Goal: Task Accomplishment & Management: Use online tool/utility

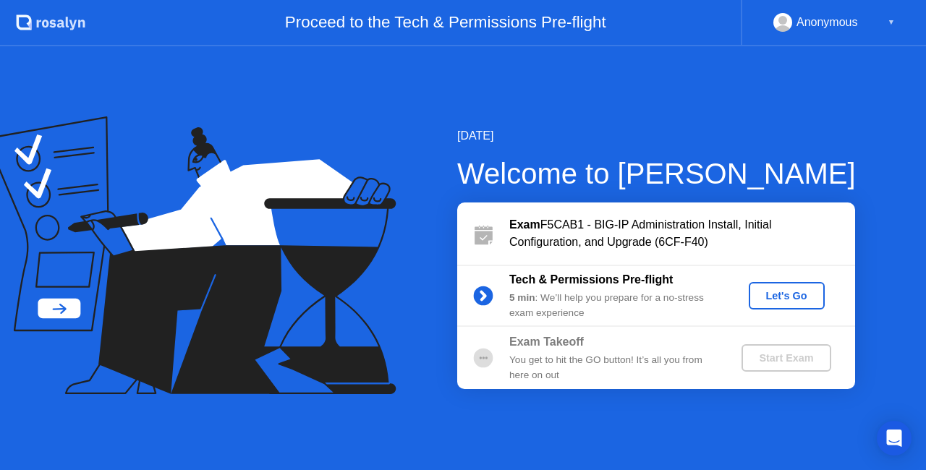
click at [784, 296] on div "Let's Go" at bounding box center [786, 296] width 64 height 12
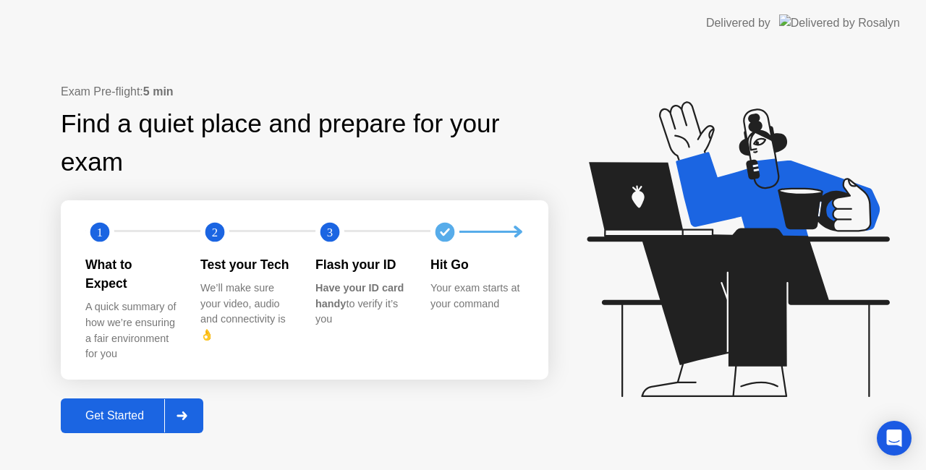
click at [124, 409] on div "Get Started" at bounding box center [114, 415] width 99 height 13
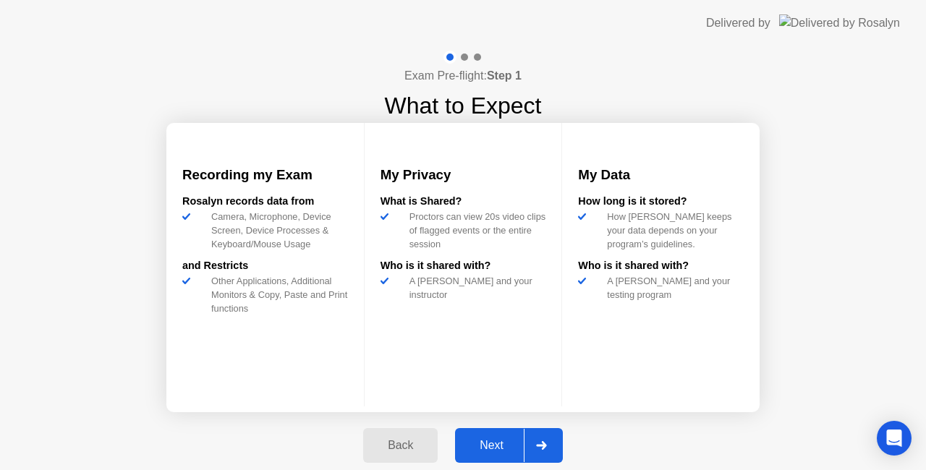
click at [495, 452] on div "Next" at bounding box center [491, 445] width 64 height 13
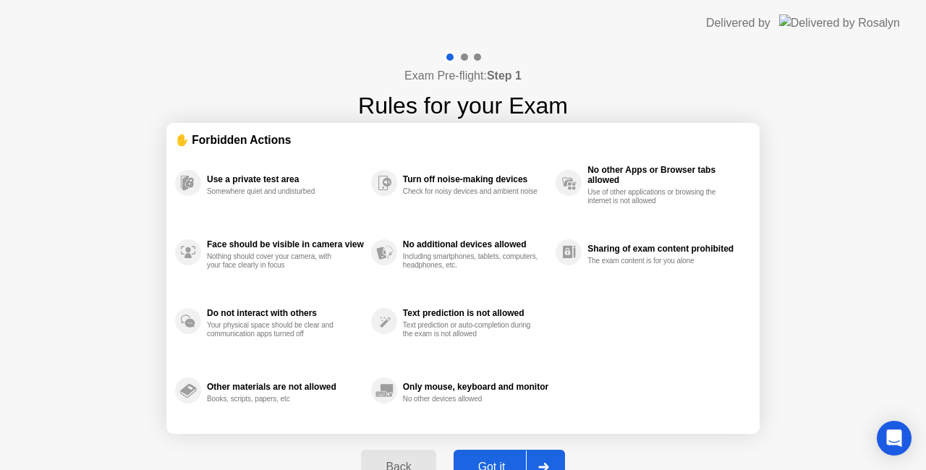
click at [496, 463] on div "Got it" at bounding box center [492, 467] width 68 height 13
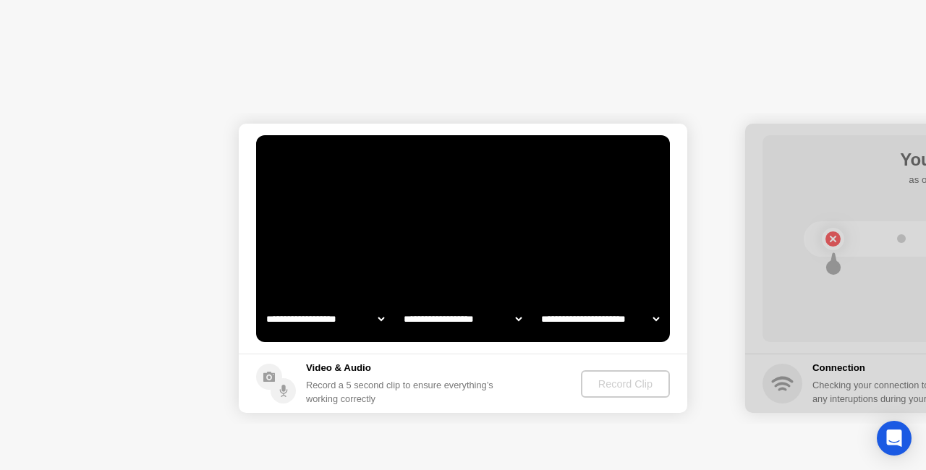
select select "**********"
select select "*******"
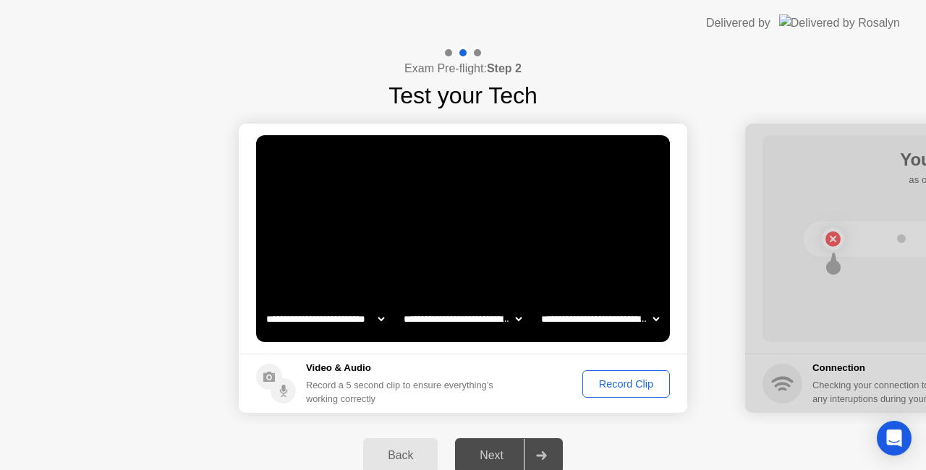
click at [654, 323] on select "**********" at bounding box center [600, 318] width 124 height 29
click at [538, 304] on select "**********" at bounding box center [600, 318] width 124 height 29
click at [495, 458] on div "Next" at bounding box center [491, 455] width 64 height 13
click at [615, 386] on div "Record Clip" at bounding box center [625, 384] width 77 height 12
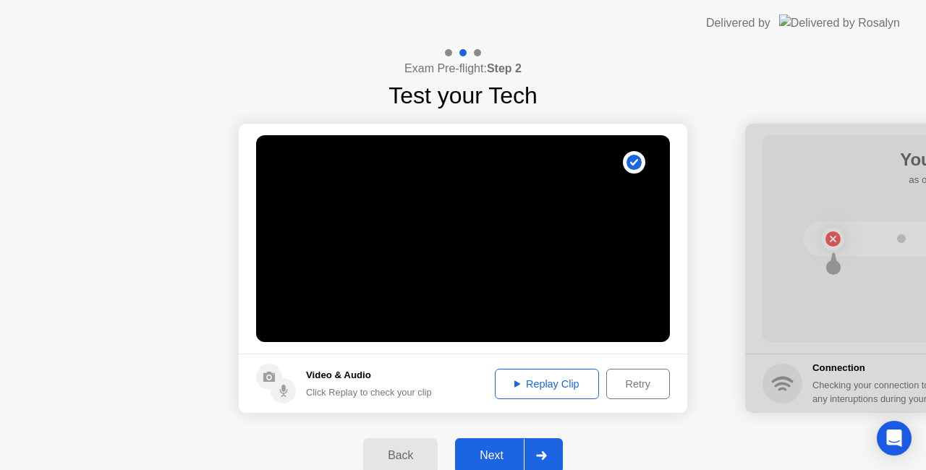
click at [549, 386] on div "Replay Clip" at bounding box center [547, 384] width 94 height 12
click at [514, 382] on icon at bounding box center [517, 383] width 6 height 7
click at [646, 385] on div "Retry" at bounding box center [638, 384] width 54 height 12
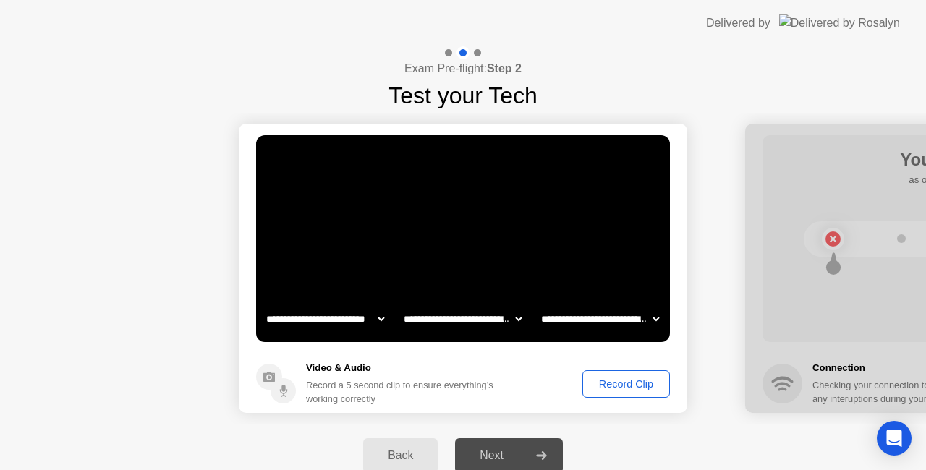
click at [444, 327] on select "**********" at bounding box center [463, 318] width 124 height 29
drag, startPoint x: 444, startPoint y: 327, endPoint x: 429, endPoint y: 328, distance: 15.3
click at [444, 327] on select "**********" at bounding box center [463, 318] width 124 height 29
click at [368, 324] on select "**********" at bounding box center [325, 318] width 124 height 29
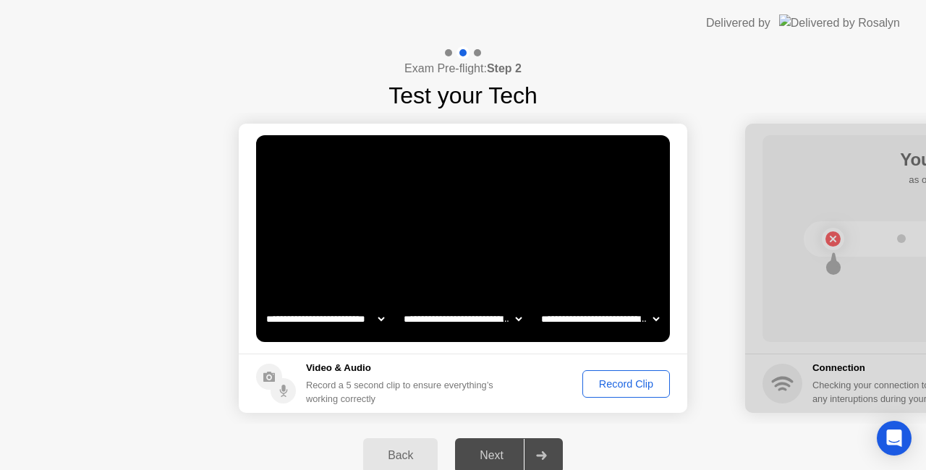
click at [466, 325] on select "**********" at bounding box center [463, 318] width 124 height 29
click at [401, 304] on select "**********" at bounding box center [463, 318] width 124 height 29
click at [496, 317] on select "**********" at bounding box center [463, 318] width 124 height 29
select select "**********"
click at [401, 304] on select "**********" at bounding box center [463, 318] width 124 height 29
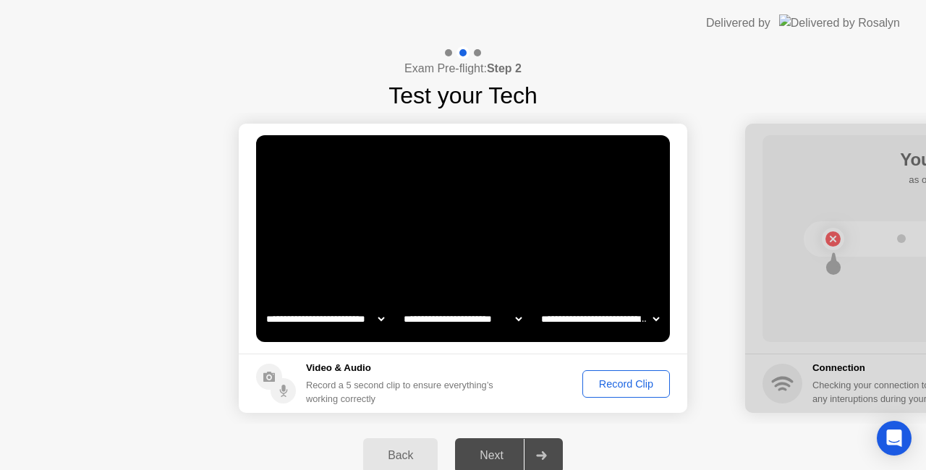
click at [600, 333] on video at bounding box center [463, 238] width 414 height 207
click at [610, 322] on select "**********" at bounding box center [600, 318] width 124 height 29
select select "**********"
click at [538, 304] on select "**********" at bounding box center [600, 318] width 124 height 29
click at [487, 320] on select "**********" at bounding box center [463, 318] width 124 height 29
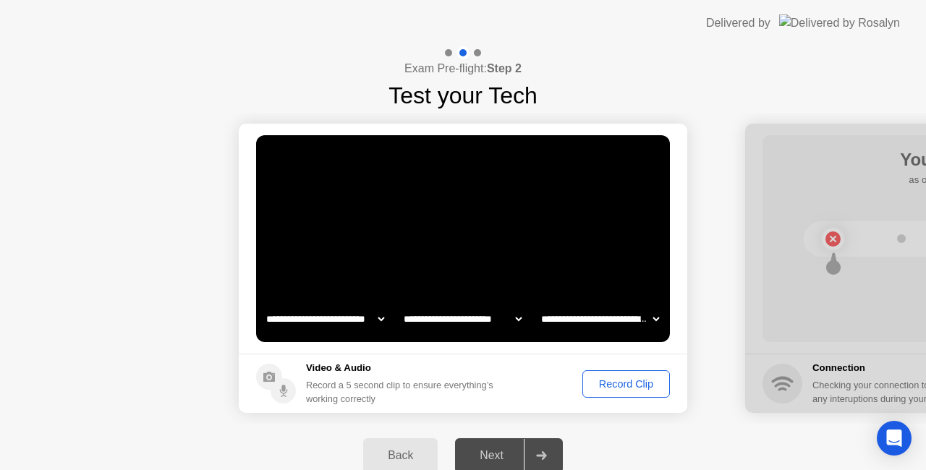
click at [401, 304] on select "**********" at bounding box center [463, 318] width 124 height 29
click at [617, 379] on div "Record Clip" at bounding box center [625, 384] width 77 height 12
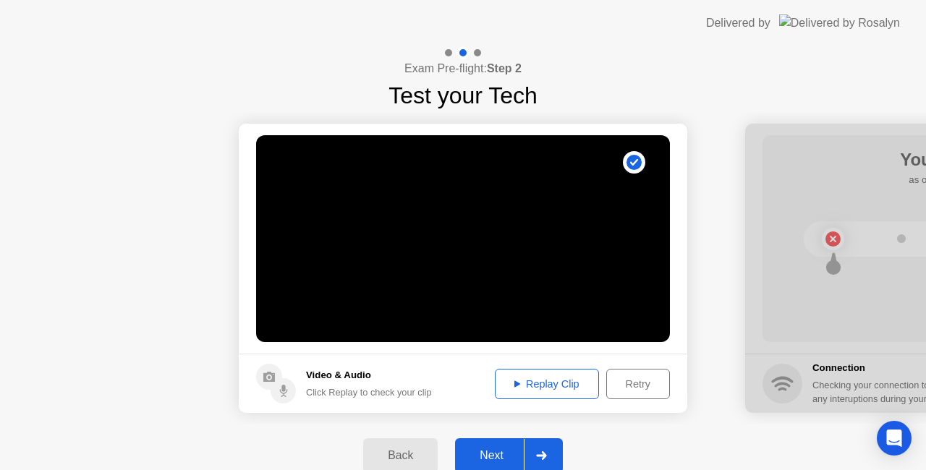
click at [520, 373] on button "Replay Clip" at bounding box center [547, 384] width 104 height 30
click at [495, 450] on div "Next" at bounding box center [491, 455] width 64 height 13
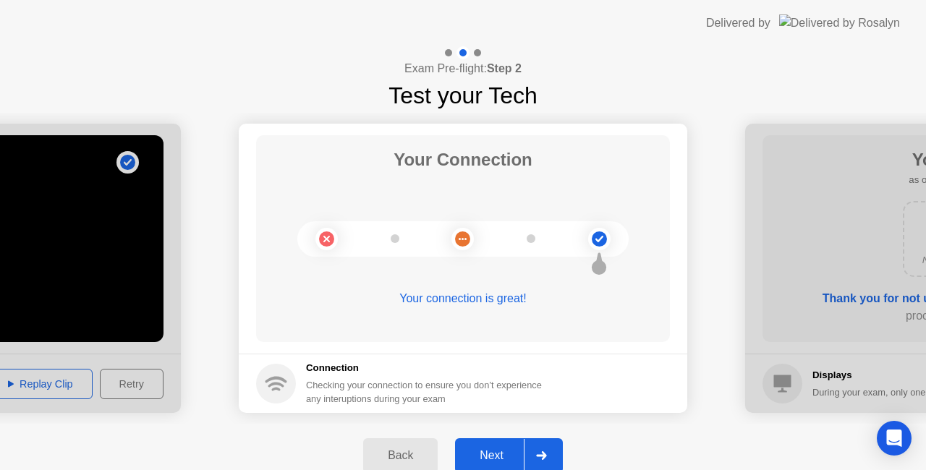
click at [479, 458] on div "Next" at bounding box center [491, 455] width 64 height 13
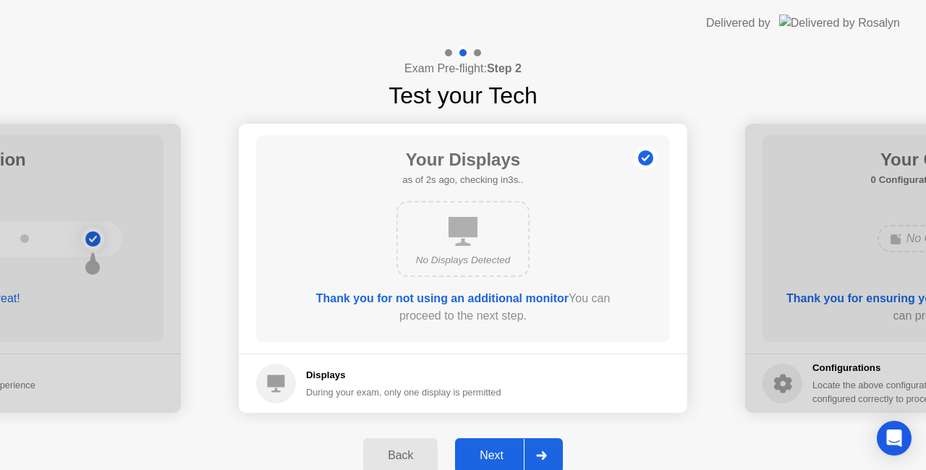
click at [456, 249] on div "No Displays Detected" at bounding box center [462, 239] width 133 height 76
click at [510, 443] on button "Next" at bounding box center [509, 455] width 108 height 35
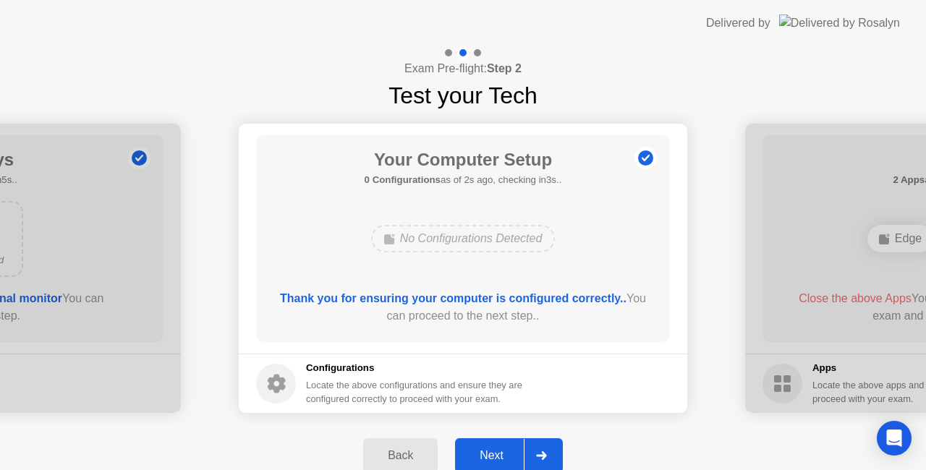
click at [486, 453] on div "Next" at bounding box center [491, 455] width 64 height 13
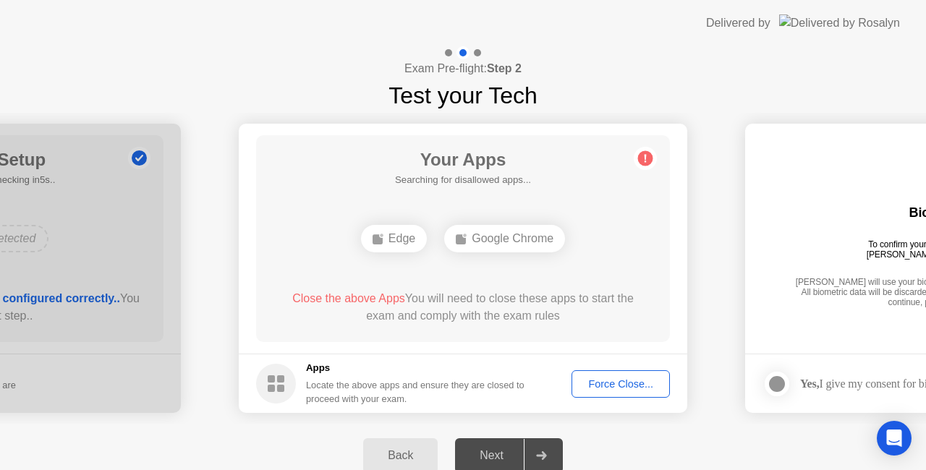
click at [558, 214] on div "Your Apps Searching for disallowed apps... Edge Google Chrome Close the above A…" at bounding box center [463, 238] width 414 height 207
click at [620, 390] on div "Force Close..." at bounding box center [620, 384] width 88 height 12
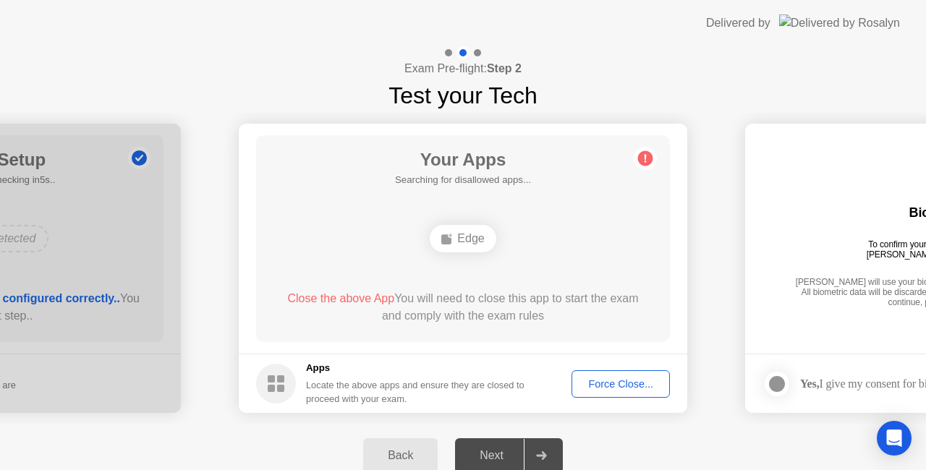
click at [618, 193] on div "Your Apps Searching for disallowed apps... Edge Close the above App You will ne…" at bounding box center [463, 238] width 414 height 207
click at [636, 64] on div "Exam Pre-flight: Step 2 Test your Tech" at bounding box center [463, 79] width 926 height 67
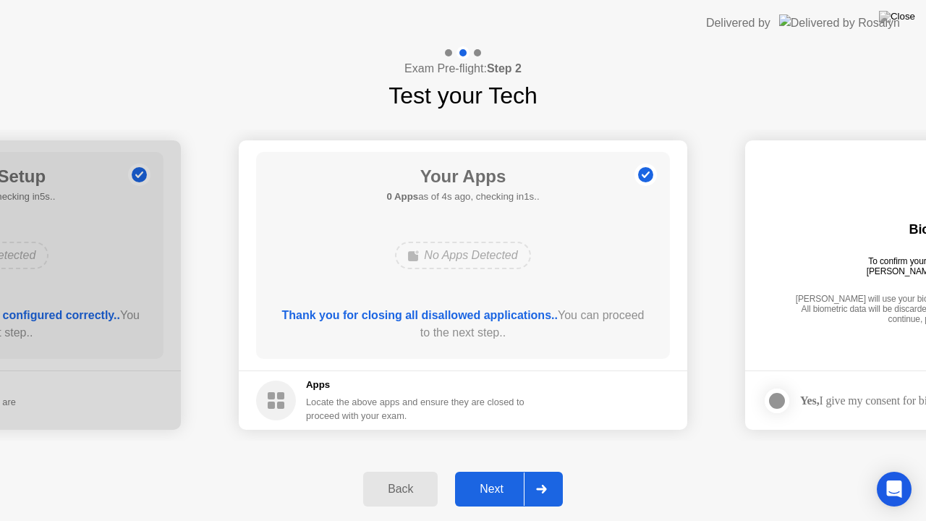
click at [495, 469] on div "Next" at bounding box center [491, 488] width 64 height 13
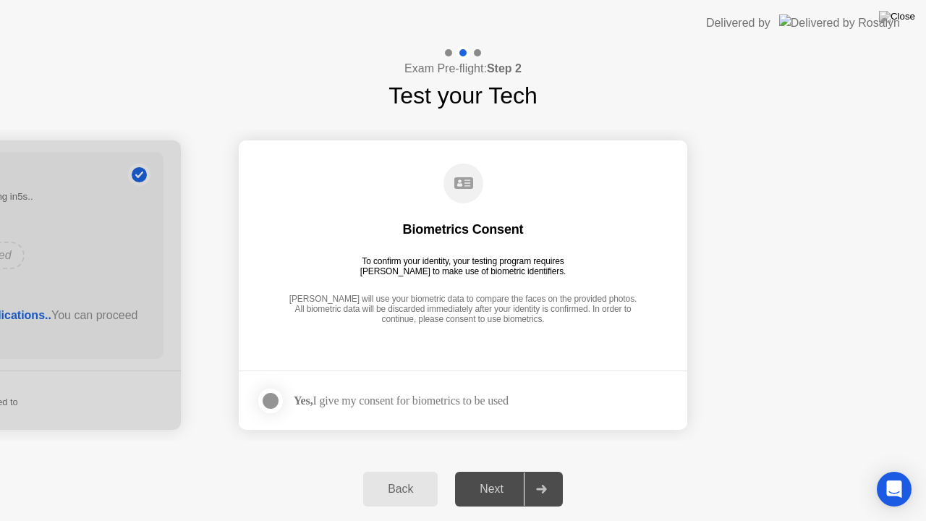
click at [274, 405] on div at bounding box center [270, 400] width 17 height 17
click at [492, 469] on div "Next" at bounding box center [491, 488] width 64 height 13
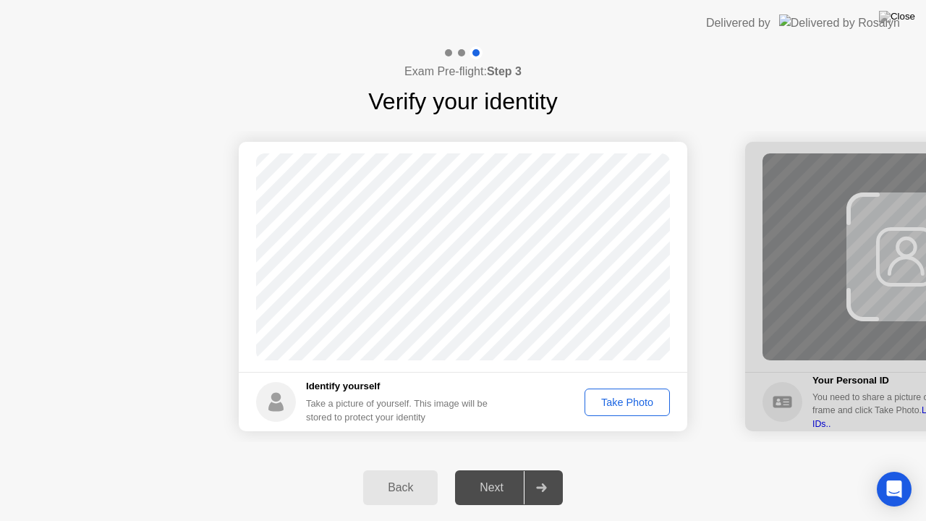
click at [635, 403] on div "Take Photo" at bounding box center [626, 402] width 75 height 12
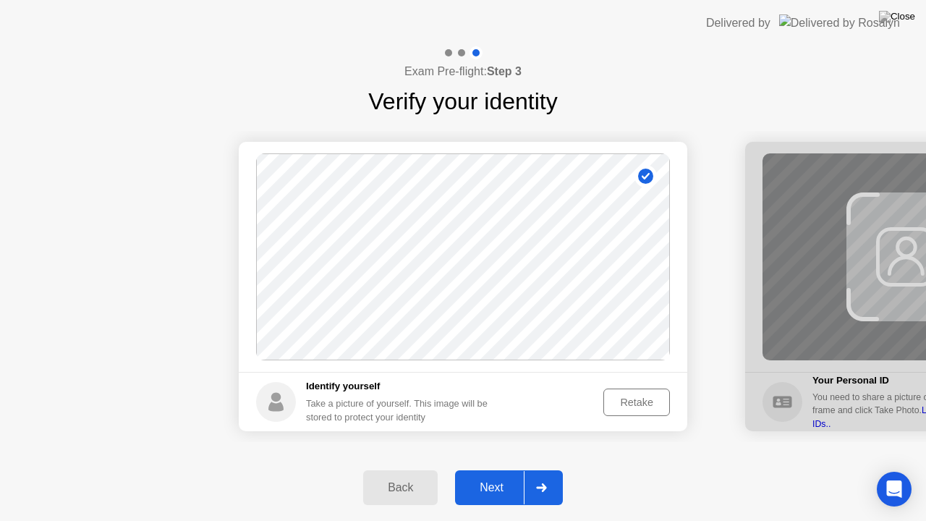
click at [487, 469] on button "Next" at bounding box center [509, 487] width 108 height 35
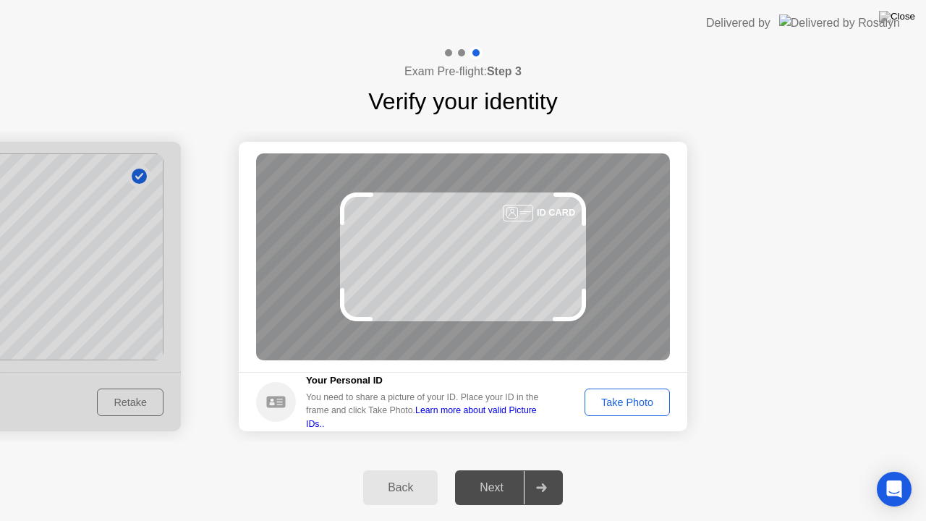
click at [638, 396] on div "Take Photo" at bounding box center [626, 402] width 75 height 12
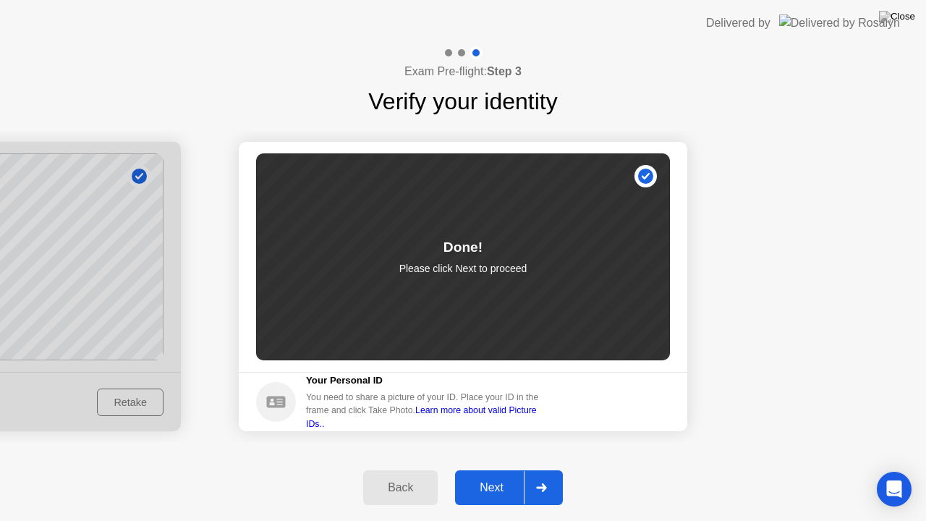
click at [487, 469] on div "Next" at bounding box center [491, 487] width 64 height 13
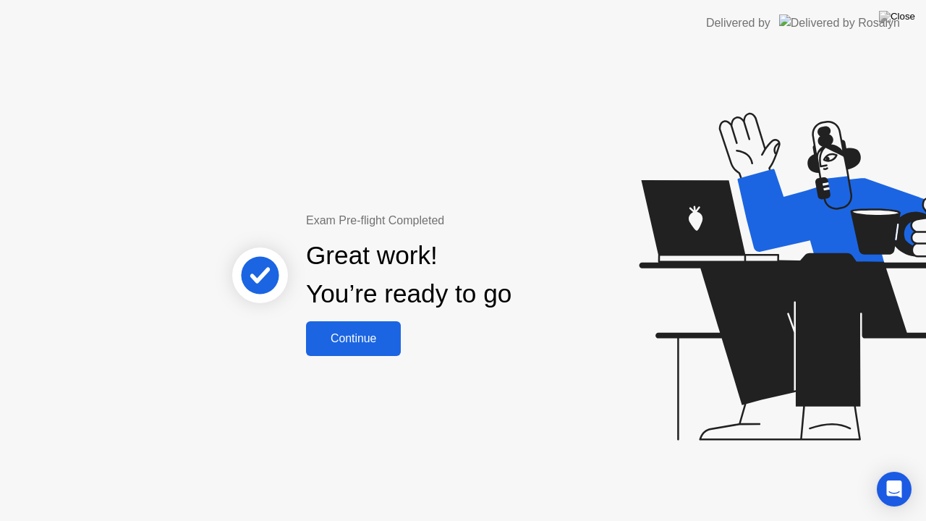
click at [346, 345] on div "Continue" at bounding box center [353, 338] width 86 height 13
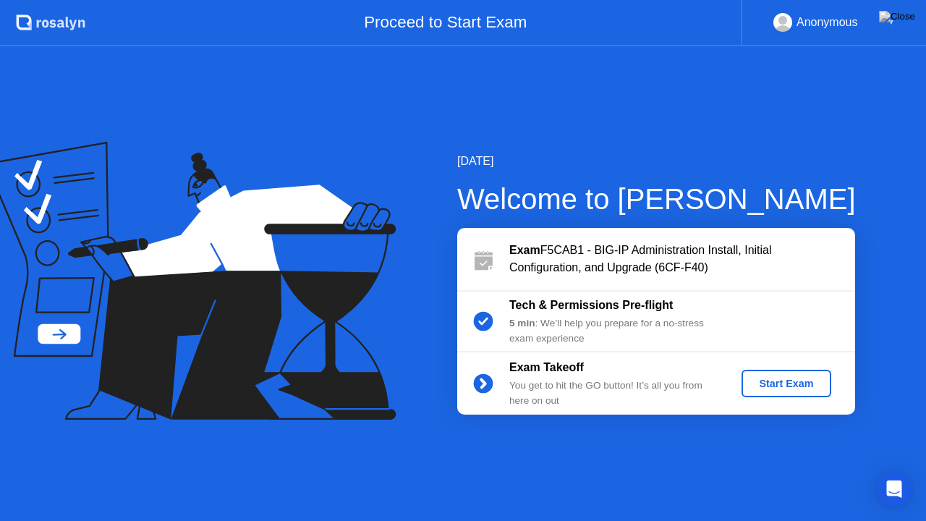
click at [770, 382] on div "Start Exam" at bounding box center [785, 383] width 77 height 12
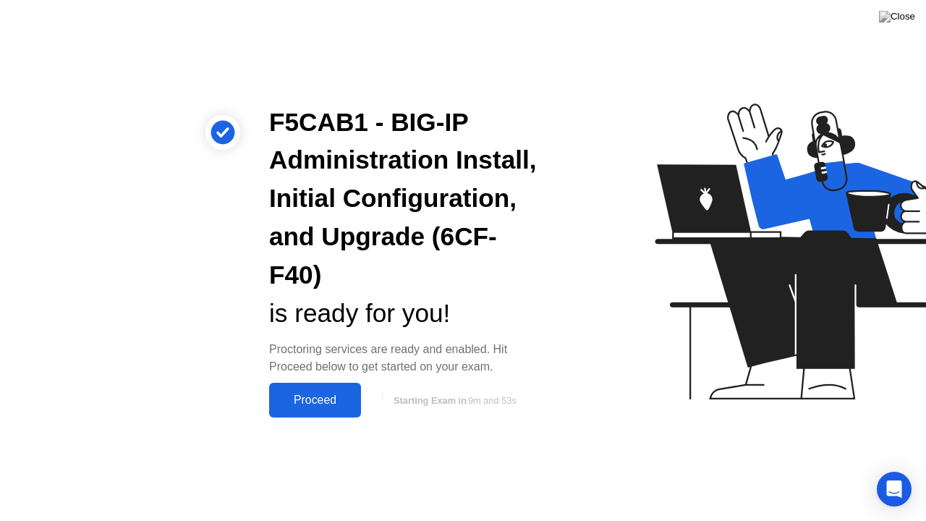
click at [319, 396] on div "Proceed" at bounding box center [314, 399] width 83 height 13
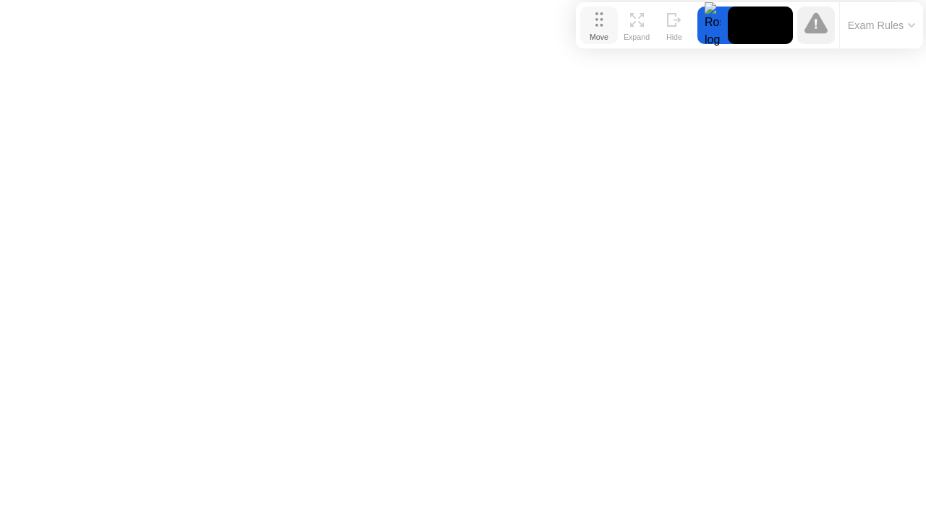
drag, startPoint x: 315, startPoint y: 494, endPoint x: 601, endPoint y: 22, distance: 552.2
click at [601, 22] on icon at bounding box center [599, 19] width 8 height 14
click at [603, 25] on icon at bounding box center [602, 22] width 8 height 14
click at [593, 29] on circle at bounding box center [593, 30] width 3 height 3
click at [597, 35] on div "Move" at bounding box center [596, 39] width 19 height 9
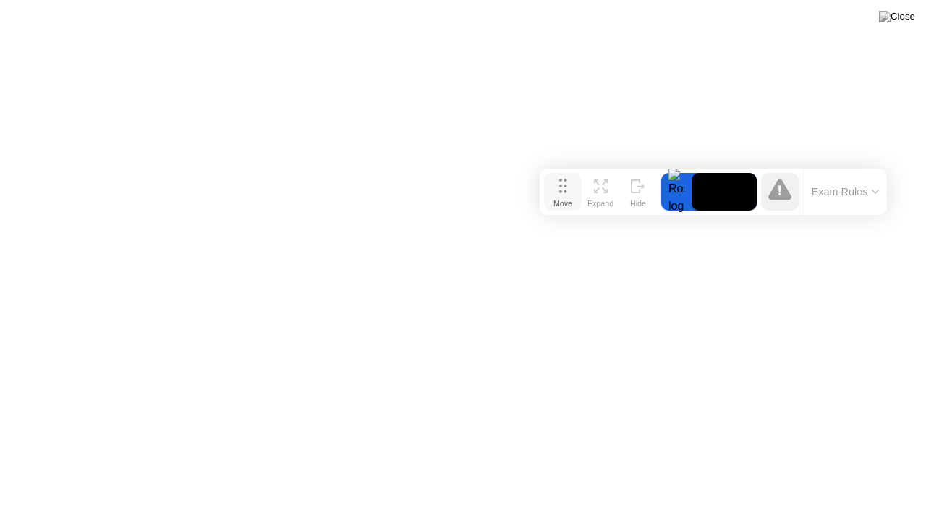
drag, startPoint x: 596, startPoint y: 25, endPoint x: 562, endPoint y: 189, distance: 167.6
click at [562, 189] on icon at bounding box center [563, 186] width 8 height 14
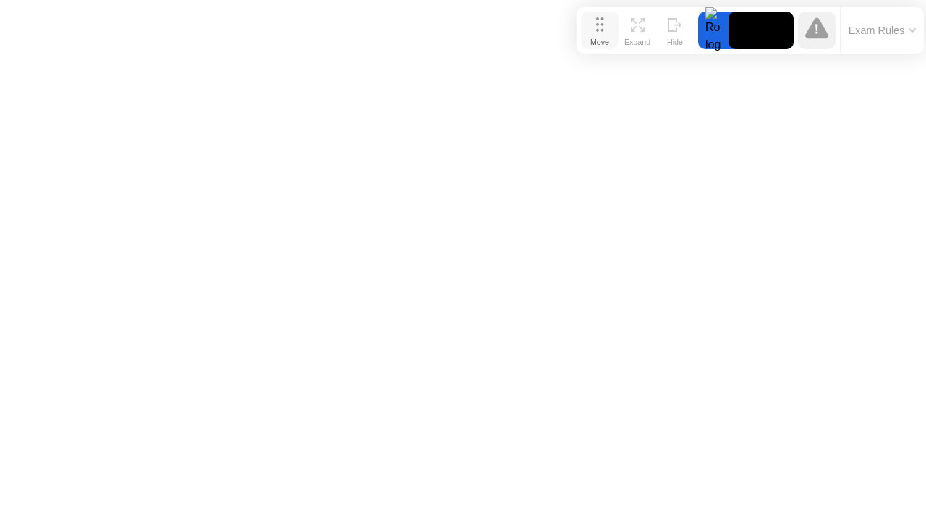
drag, startPoint x: 567, startPoint y: 196, endPoint x: 605, endPoint y: 35, distance: 165.6
click at [605, 38] on div "Move" at bounding box center [599, 42] width 19 height 9
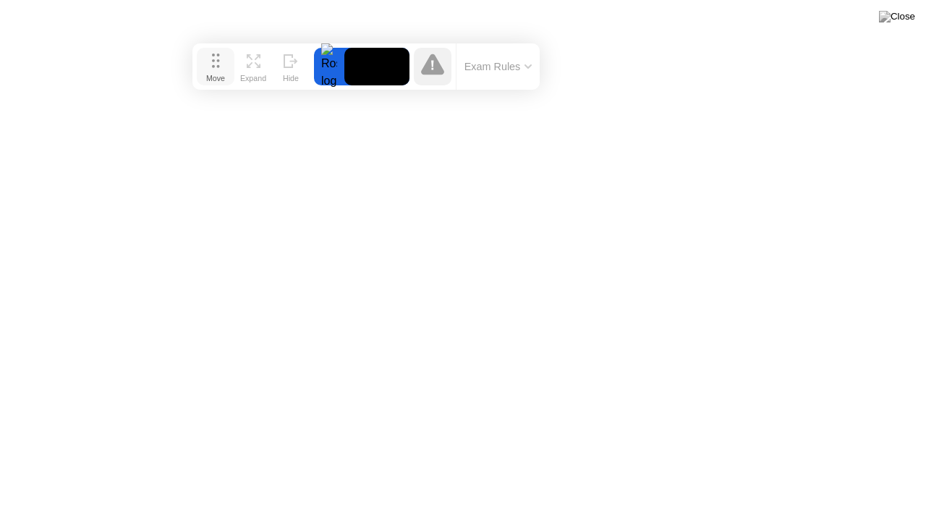
drag, startPoint x: 594, startPoint y: 35, endPoint x: 210, endPoint y: 71, distance: 385.7
click at [210, 74] on div "Move" at bounding box center [215, 78] width 19 height 9
click at [533, 65] on button "Exam Rules" at bounding box center [498, 66] width 77 height 13
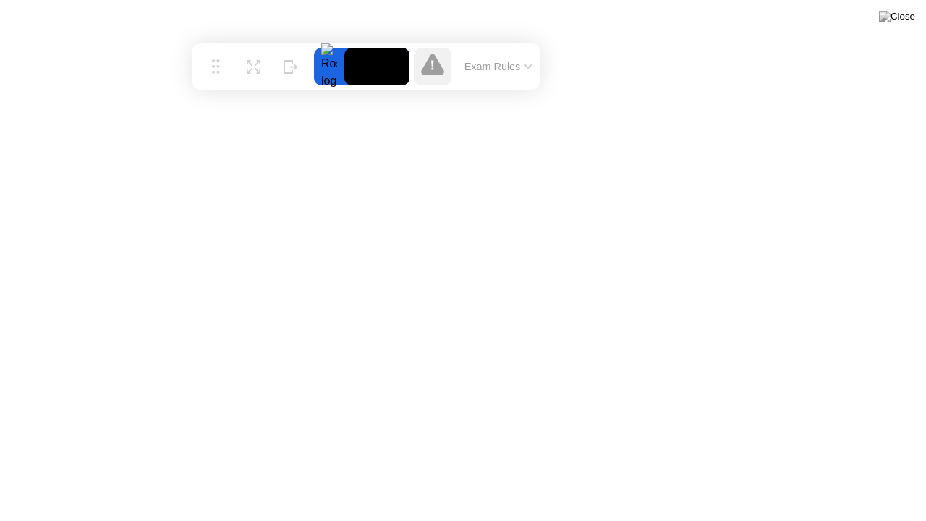
click at [444, 71] on div at bounding box center [433, 67] width 38 height 38
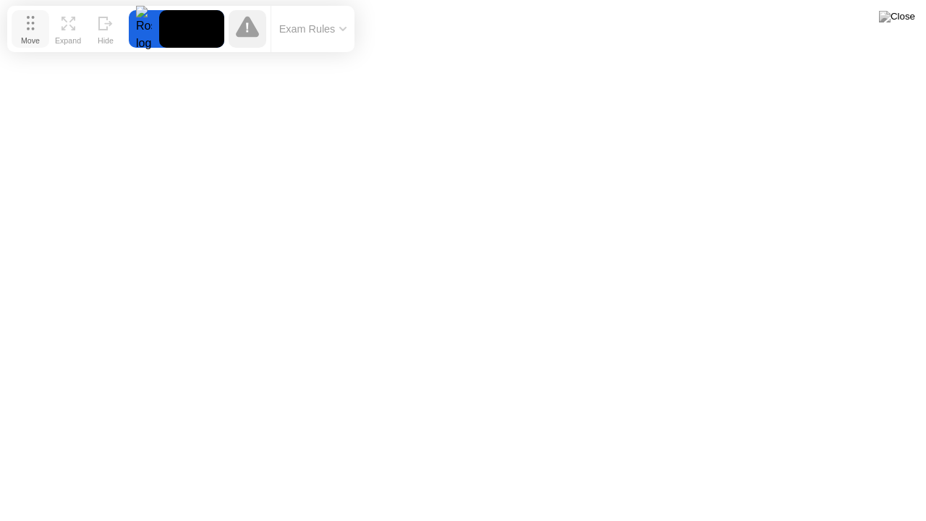
drag, startPoint x: 220, startPoint y: 66, endPoint x: 35, endPoint y: 28, distance: 188.9
click at [35, 28] on button "Move" at bounding box center [31, 29] width 38 height 38
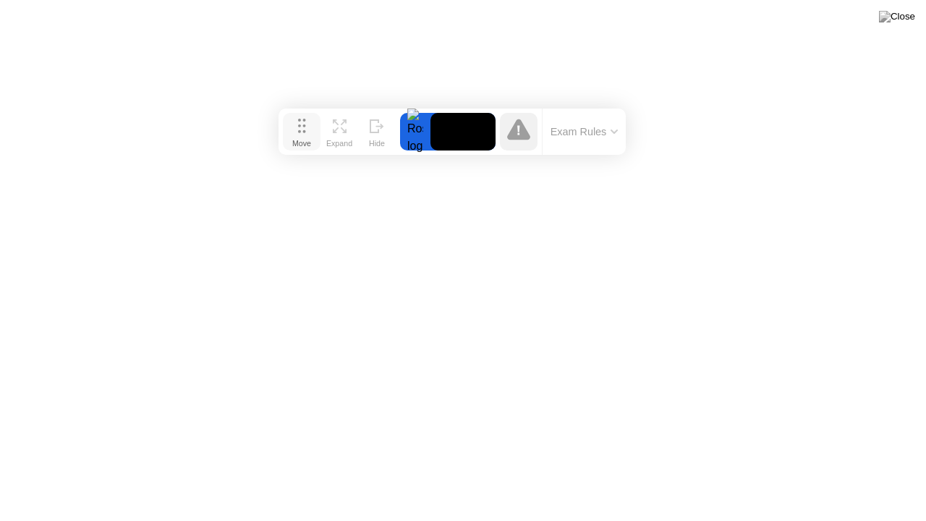
drag, startPoint x: 30, startPoint y: 27, endPoint x: 301, endPoint y: 130, distance: 289.9
click at [301, 130] on icon at bounding box center [302, 126] width 8 height 14
click at [473, 131] on video at bounding box center [462, 132] width 65 height 38
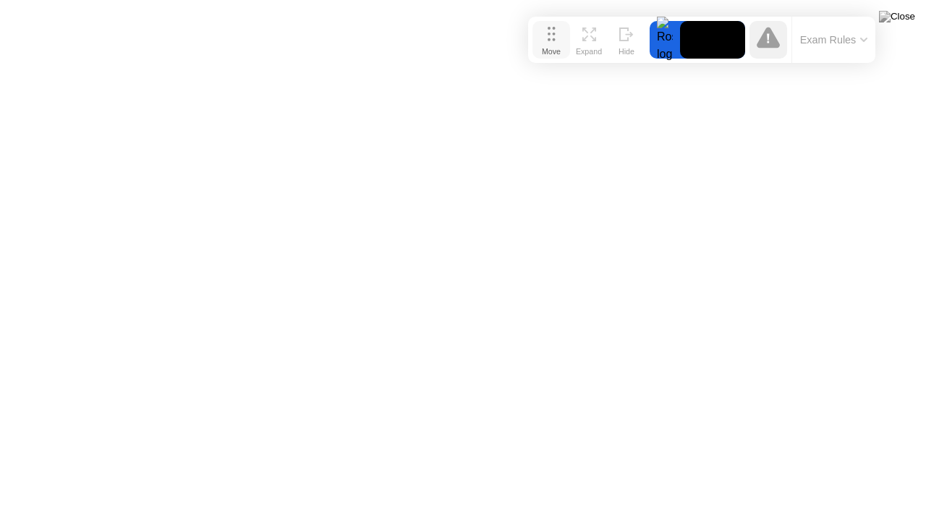
drag, startPoint x: 292, startPoint y: 132, endPoint x: 541, endPoint y: 38, distance: 265.9
click at [541, 38] on button "Move" at bounding box center [551, 40] width 38 height 38
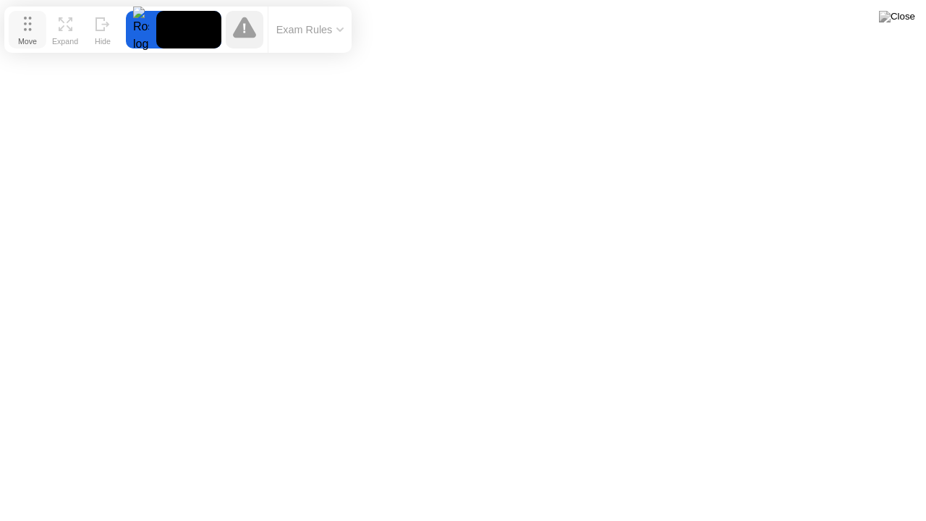
drag, startPoint x: 544, startPoint y: 48, endPoint x: 22, endPoint y: 40, distance: 522.9
click at [22, 40] on div "Move" at bounding box center [27, 41] width 19 height 9
click at [339, 34] on button "Exam Rules" at bounding box center [310, 29] width 77 height 13
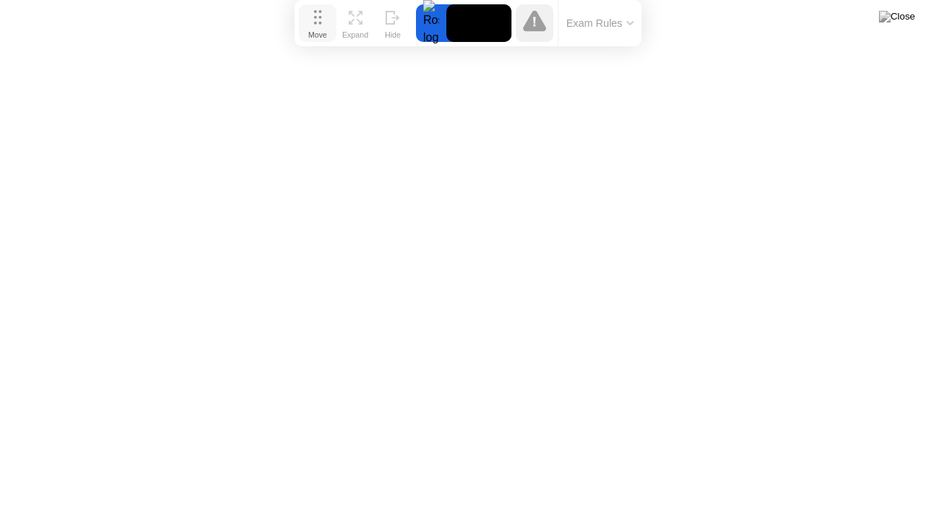
drag, startPoint x: 35, startPoint y: 35, endPoint x: 325, endPoint y: 22, distance: 290.3
click at [325, 22] on button "Move" at bounding box center [318, 23] width 38 height 38
click at [902, 17] on img at bounding box center [897, 17] width 36 height 12
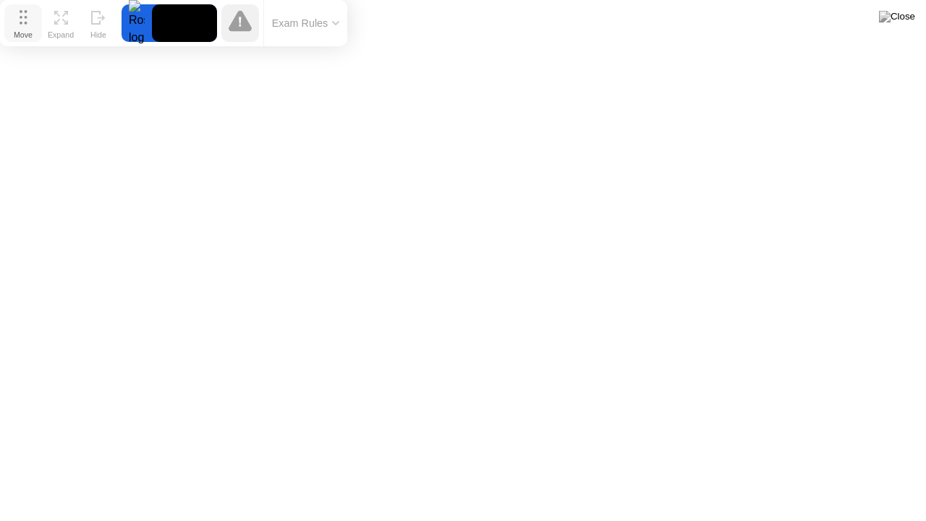
drag, startPoint x: 313, startPoint y: 27, endPoint x: 19, endPoint y: 27, distance: 294.3
click at [19, 30] on div "Move" at bounding box center [23, 34] width 19 height 9
click at [56, 16] on icon at bounding box center [61, 18] width 14 height 14
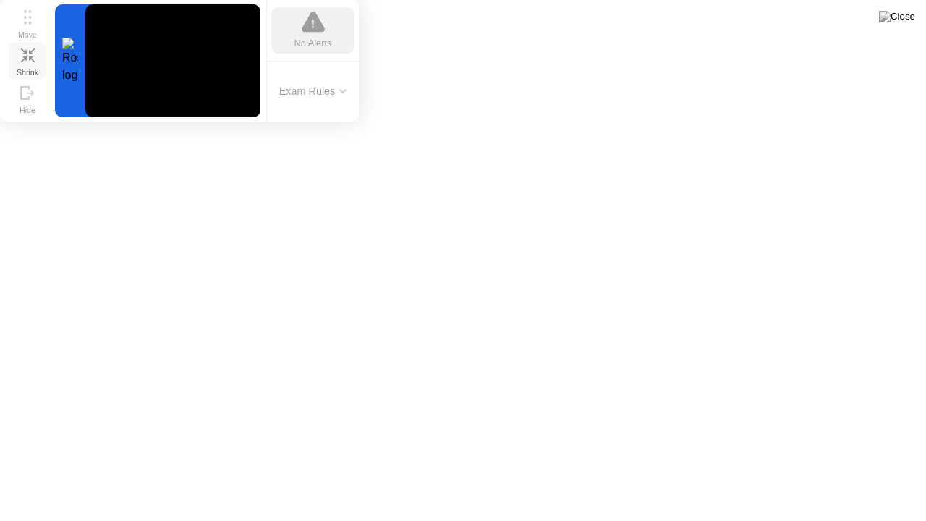
click at [353, 90] on div "Exam Rules" at bounding box center [312, 91] width 93 height 61
click at [348, 93] on button "Exam Rules" at bounding box center [313, 91] width 77 height 13
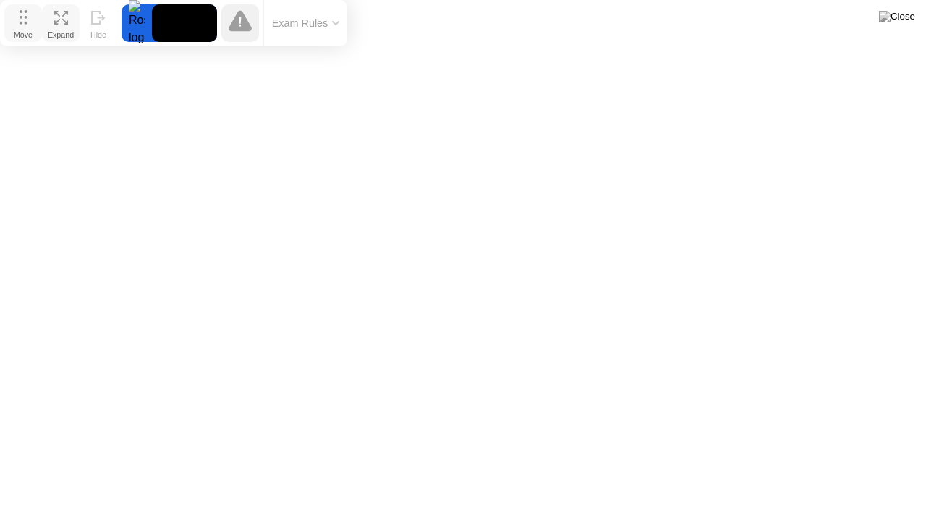
click at [18, 21] on button "Move" at bounding box center [23, 23] width 38 height 38
click at [19, 30] on div "Move" at bounding box center [23, 34] width 19 height 9
click at [339, 22] on icon at bounding box center [335, 23] width 7 height 4
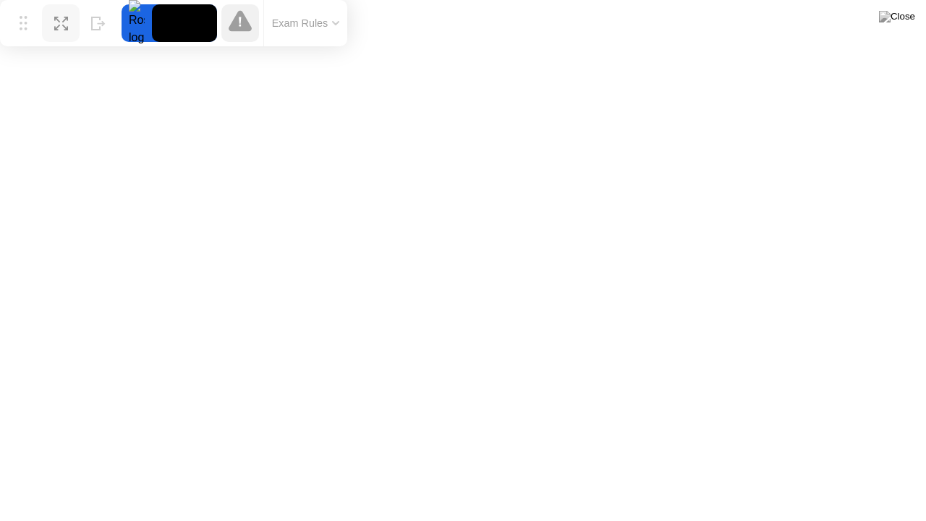
click at [230, 22] on icon at bounding box center [239, 20] width 23 height 23
click at [23, 21] on icon at bounding box center [24, 17] width 8 height 14
click at [338, 24] on icon at bounding box center [335, 23] width 7 height 4
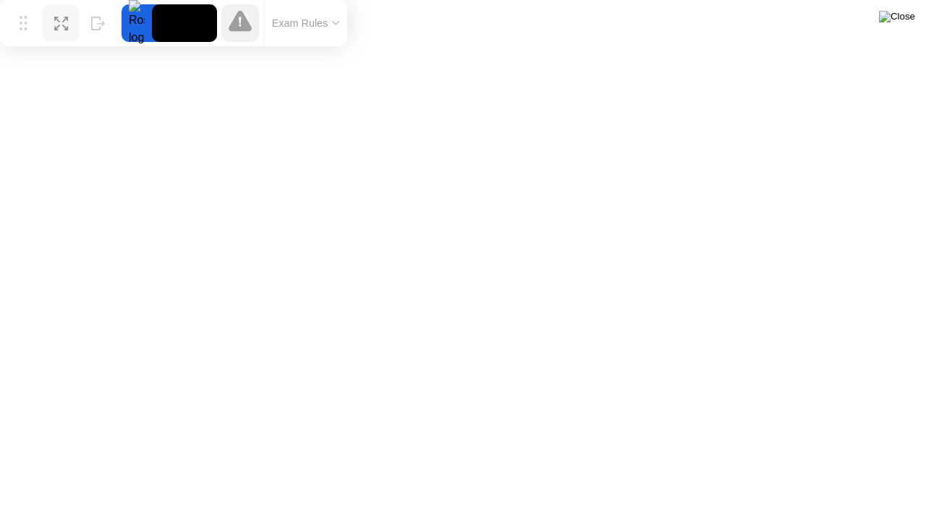
click at [910, 22] on img at bounding box center [897, 17] width 36 height 12
click at [314, 29] on button "Exam Rules" at bounding box center [306, 23] width 77 height 13
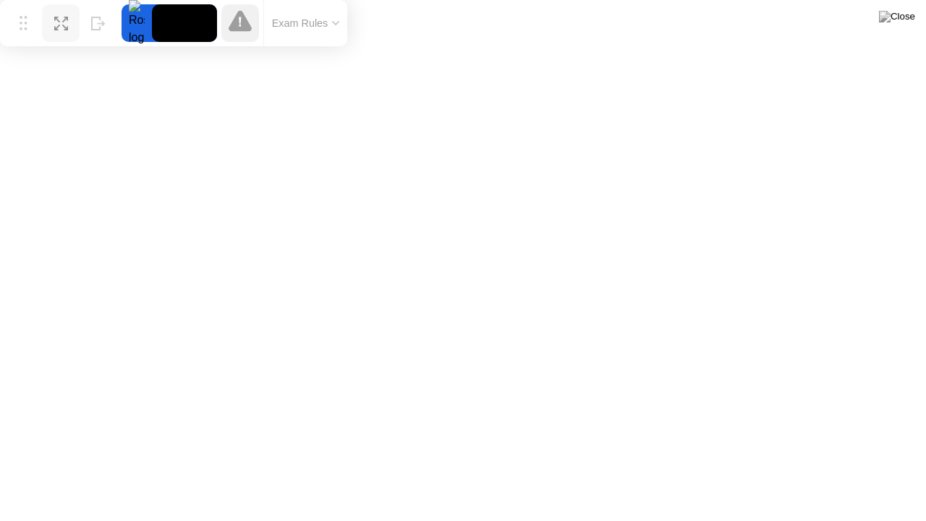
click at [142, 25] on div at bounding box center [136, 23] width 30 height 38
click at [252, 20] on div at bounding box center [240, 23] width 38 height 38
click at [339, 25] on icon at bounding box center [335, 23] width 7 height 4
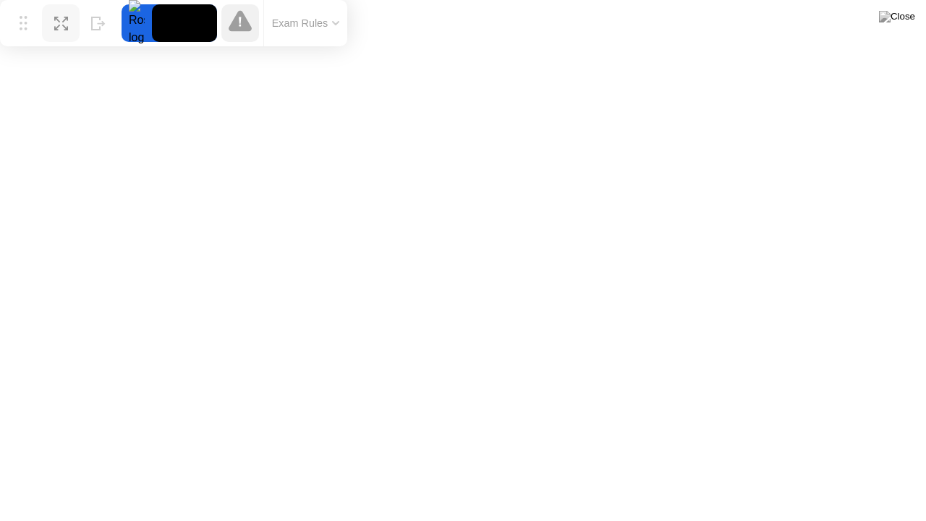
click at [330, 23] on button "Exam Rules" at bounding box center [306, 23] width 77 height 13
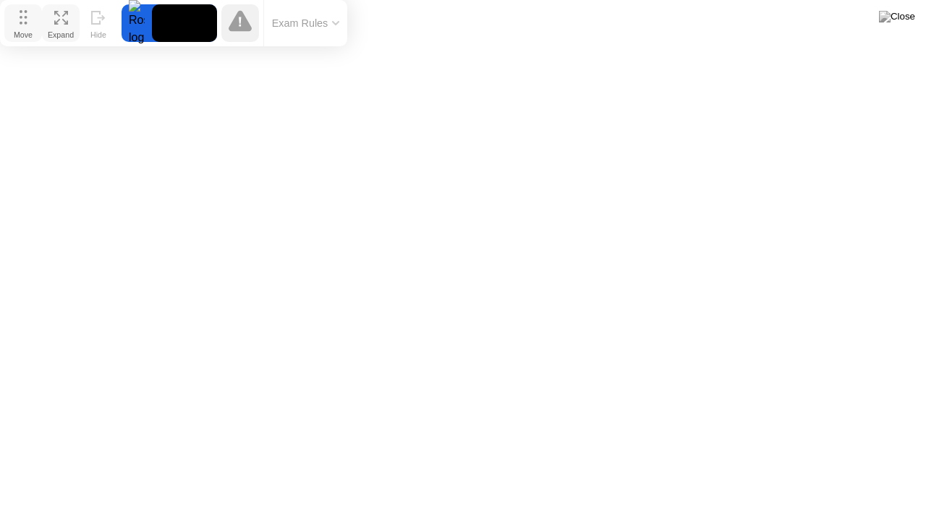
click at [26, 23] on circle at bounding box center [25, 23] width 3 height 3
click at [334, 23] on icon at bounding box center [336, 23] width 6 height 3
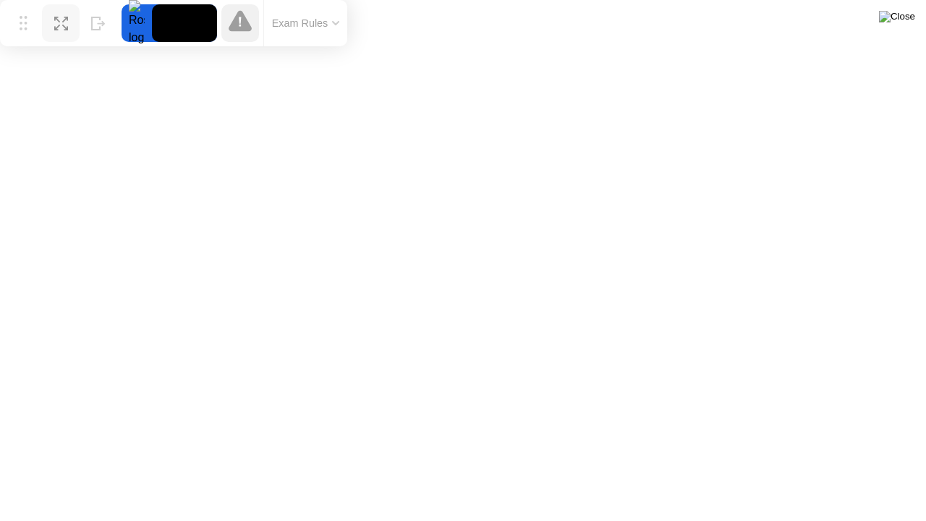
click at [905, 18] on img at bounding box center [897, 17] width 36 height 12
click at [333, 24] on icon at bounding box center [335, 23] width 7 height 4
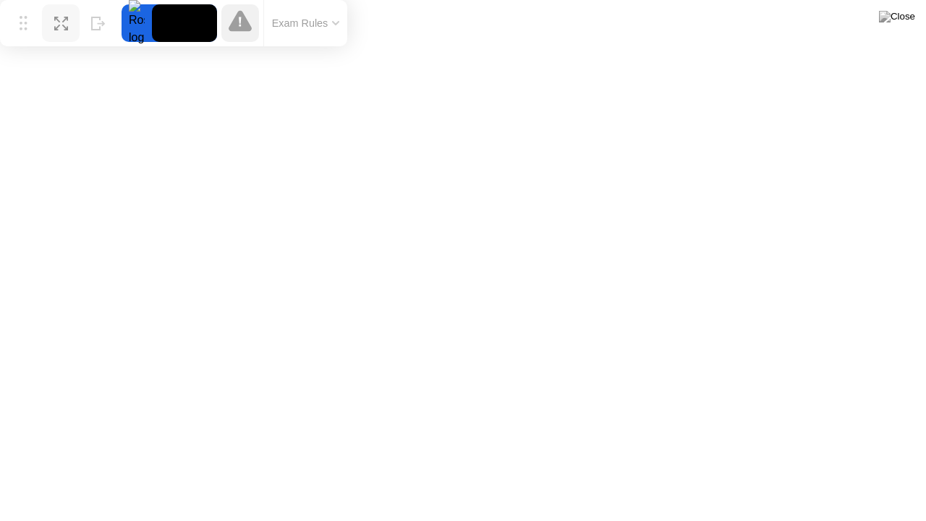
drag, startPoint x: 26, startPoint y: 23, endPoint x: 22, endPoint y: 0, distance: 23.5
click at [22, 0] on div "Move Expand Hide Exam Rules" at bounding box center [173, 23] width 347 height 46
click at [322, 19] on button "Exam Rules" at bounding box center [306, 23] width 77 height 13
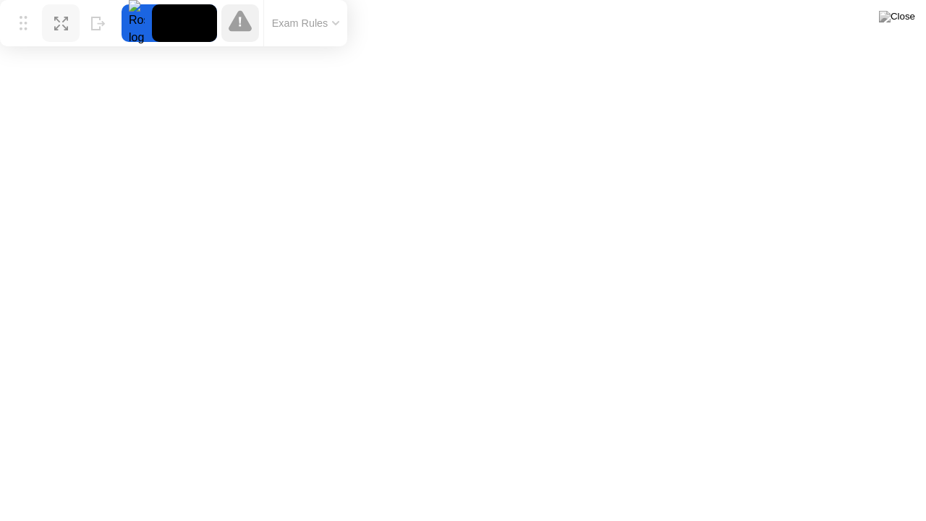
click at [336, 25] on icon at bounding box center [336, 23] width 6 height 3
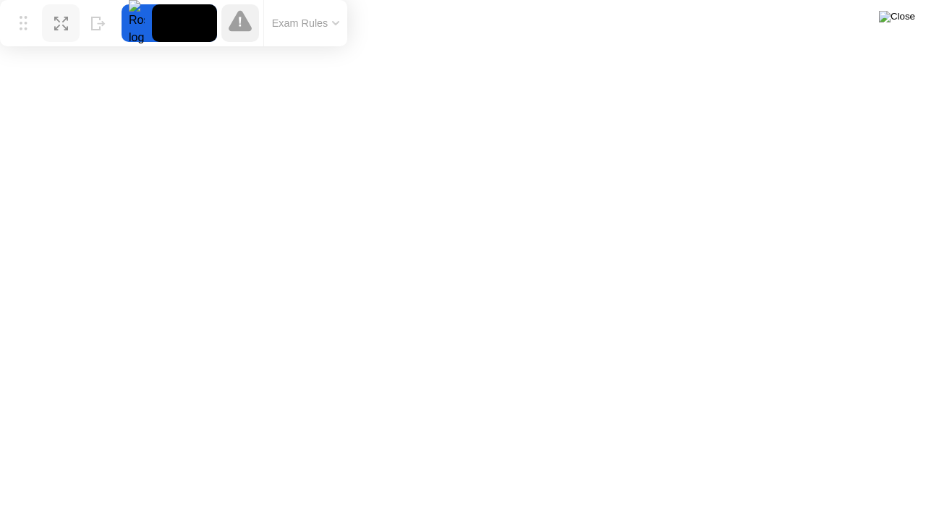
click at [908, 22] on img at bounding box center [897, 17] width 36 height 12
click at [730, 469] on div at bounding box center [463, 521] width 926 height 0
click at [333, 30] on button "Exam Rules" at bounding box center [306, 23] width 77 height 13
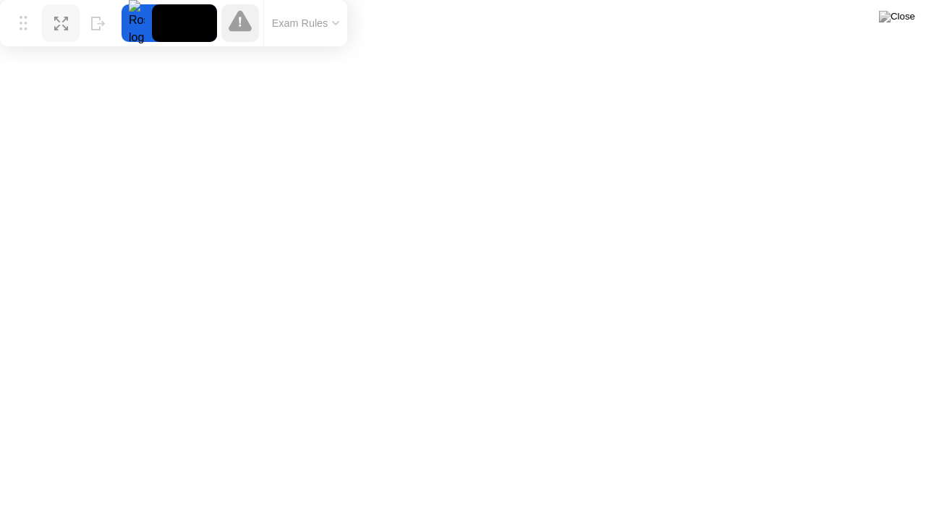
click at [246, 26] on icon at bounding box center [239, 20] width 23 height 21
click at [308, 26] on button "Exam Rules" at bounding box center [306, 23] width 77 height 13
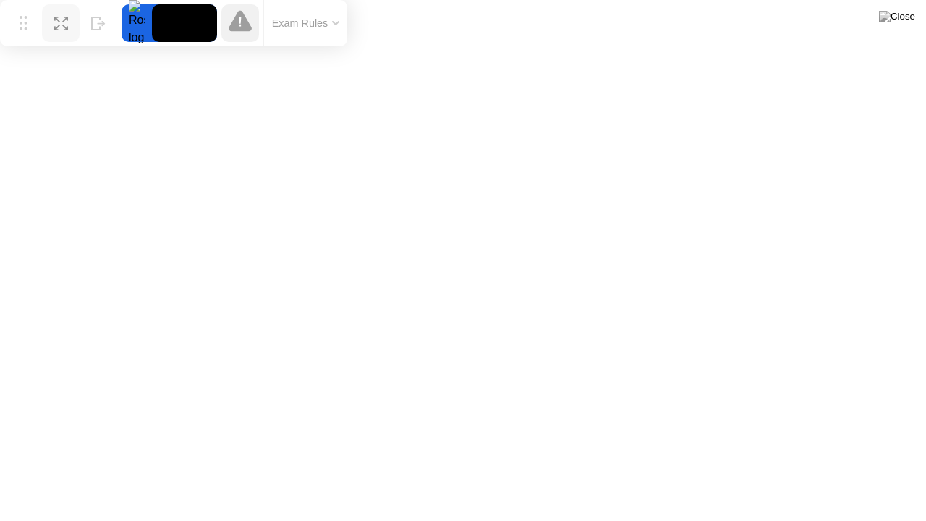
click at [318, 21] on button "Exam Rules" at bounding box center [306, 23] width 77 height 13
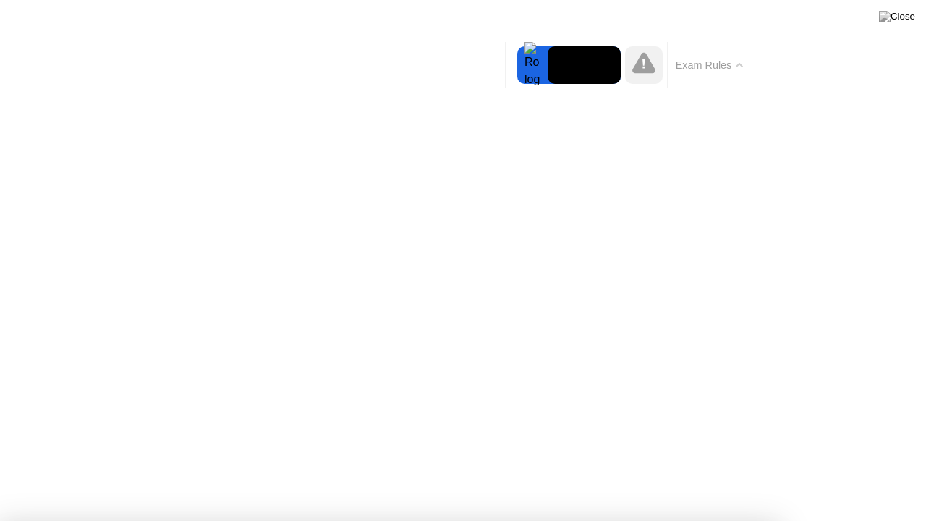
drag, startPoint x: 98, startPoint y: 388, endPoint x: 111, endPoint y: 393, distance: 13.3
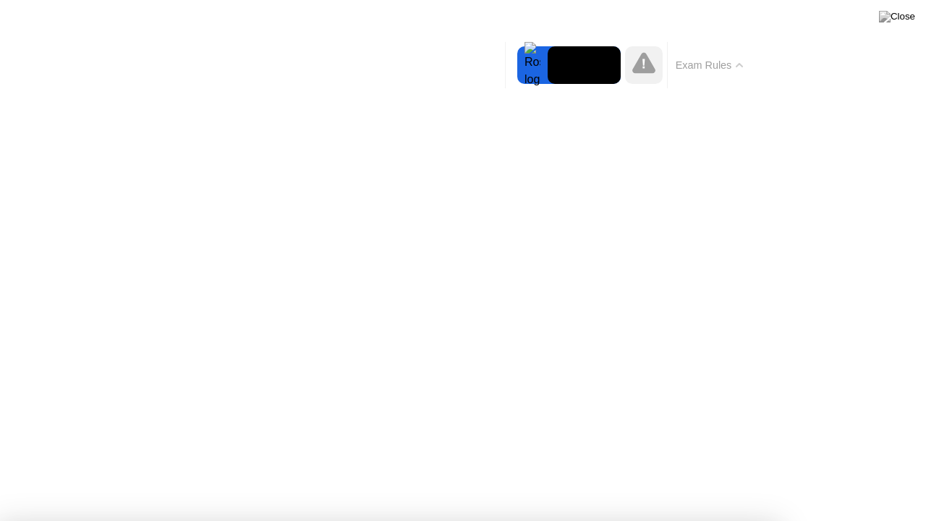
drag, startPoint x: 513, startPoint y: 155, endPoint x: 513, endPoint y: 163, distance: 8.7
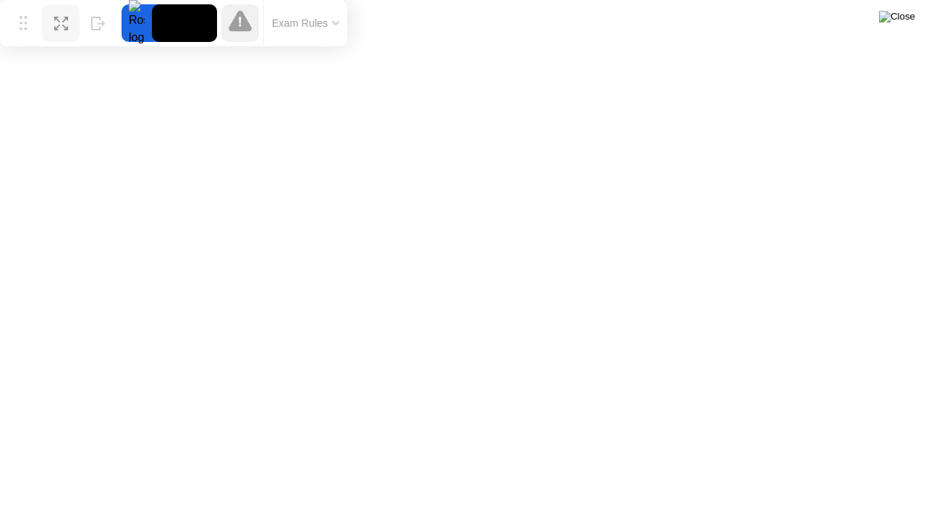
click at [905, 22] on img at bounding box center [897, 17] width 36 height 12
click at [247, 27] on icon at bounding box center [239, 20] width 23 height 21
click at [334, 26] on button "Exam Rules" at bounding box center [306, 23] width 77 height 13
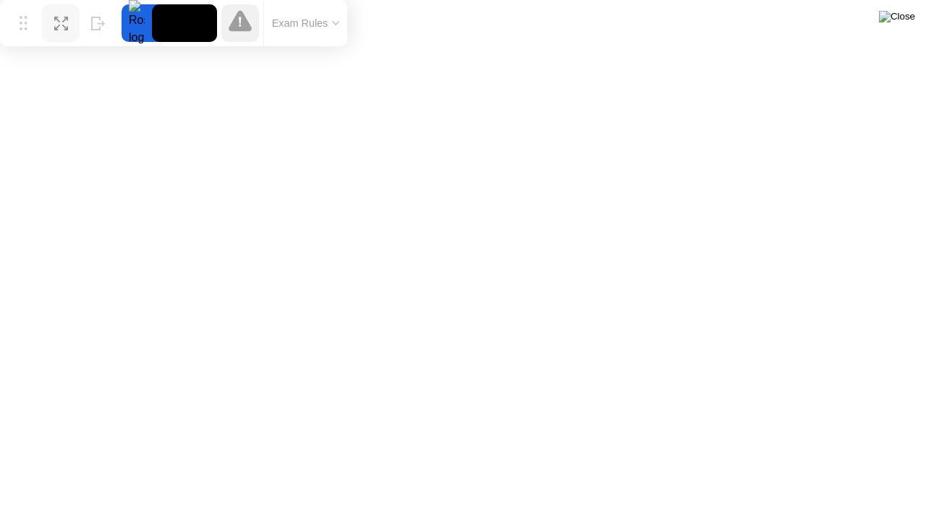
click at [904, 21] on img at bounding box center [897, 17] width 36 height 12
click at [334, 35] on div "Exam Rules" at bounding box center [305, 23] width 84 height 46
click at [330, 25] on button "Exam Rules" at bounding box center [306, 23] width 77 height 13
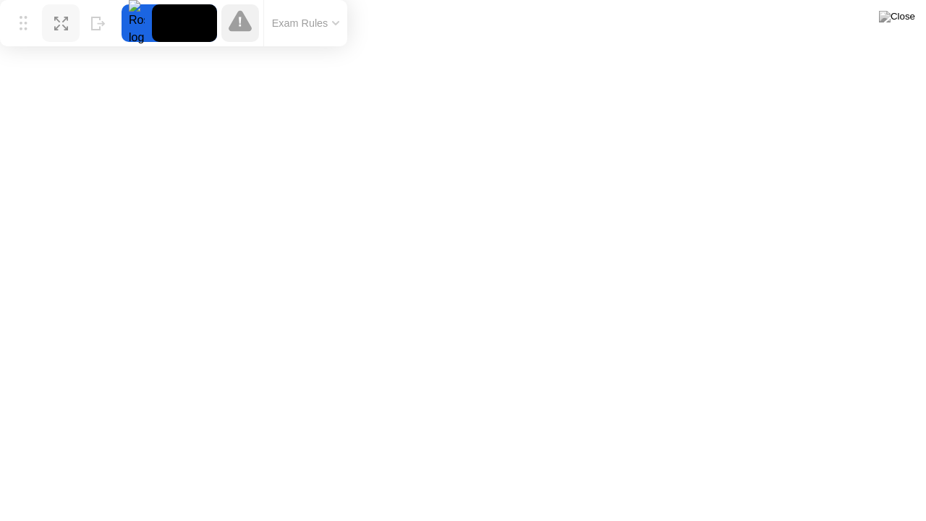
click at [135, 23] on div at bounding box center [136, 23] width 30 height 38
click at [895, 17] on button at bounding box center [896, 16] width 43 height 19
